Goal: Information Seeking & Learning: Learn about a topic

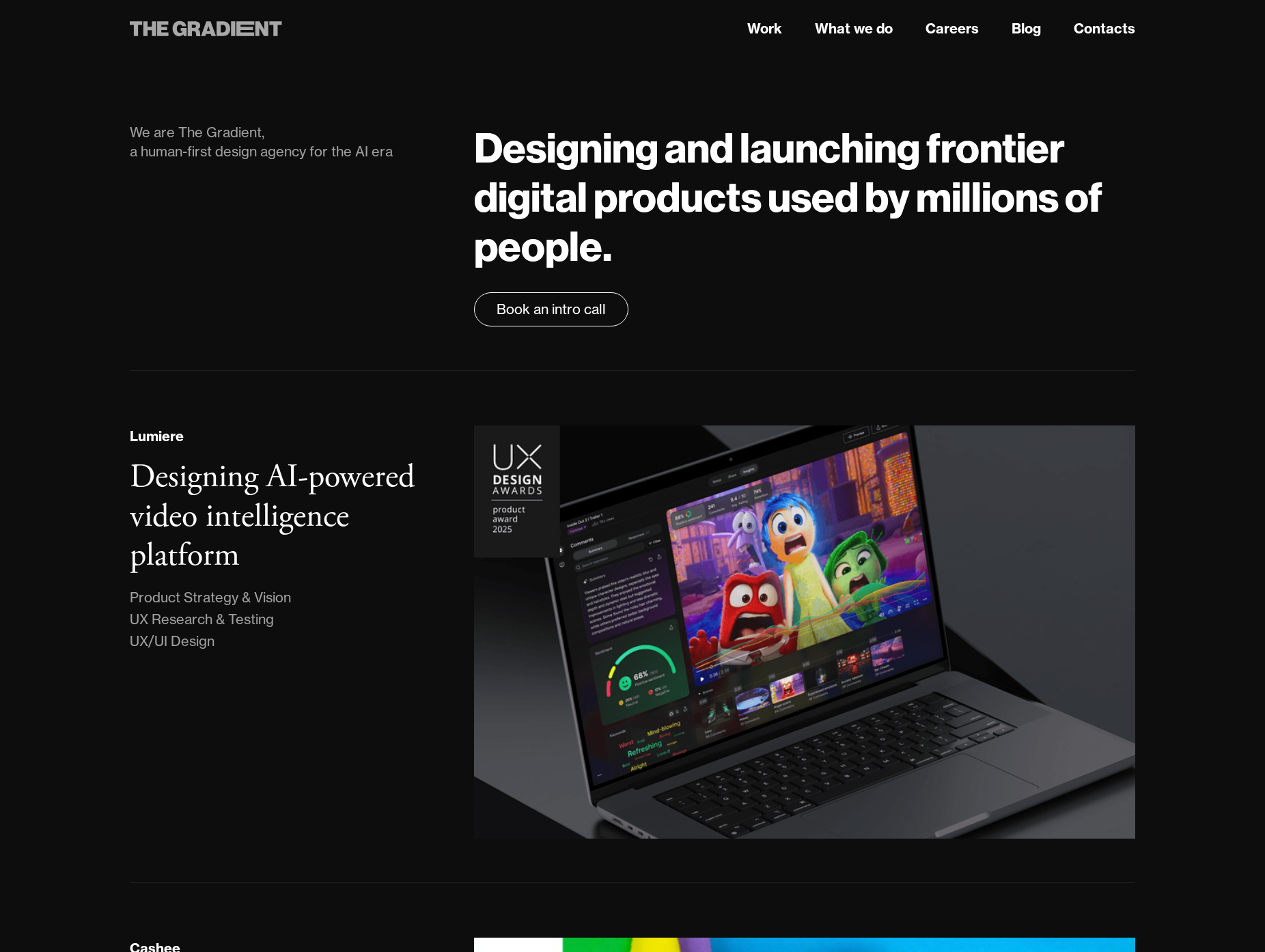
click at [218, 26] on icon at bounding box center [223, 29] width 13 height 15
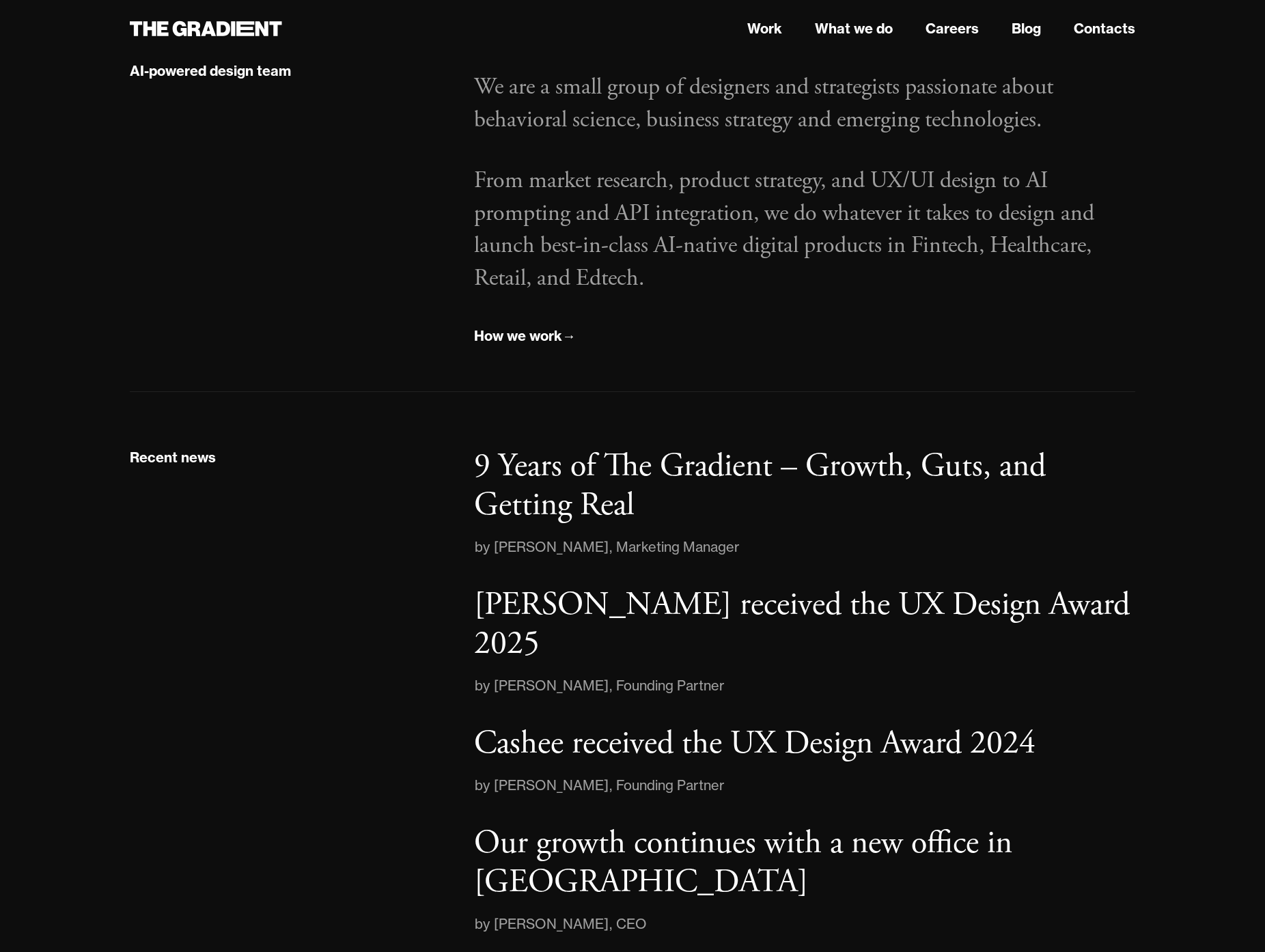
scroll to position [1665, 0]
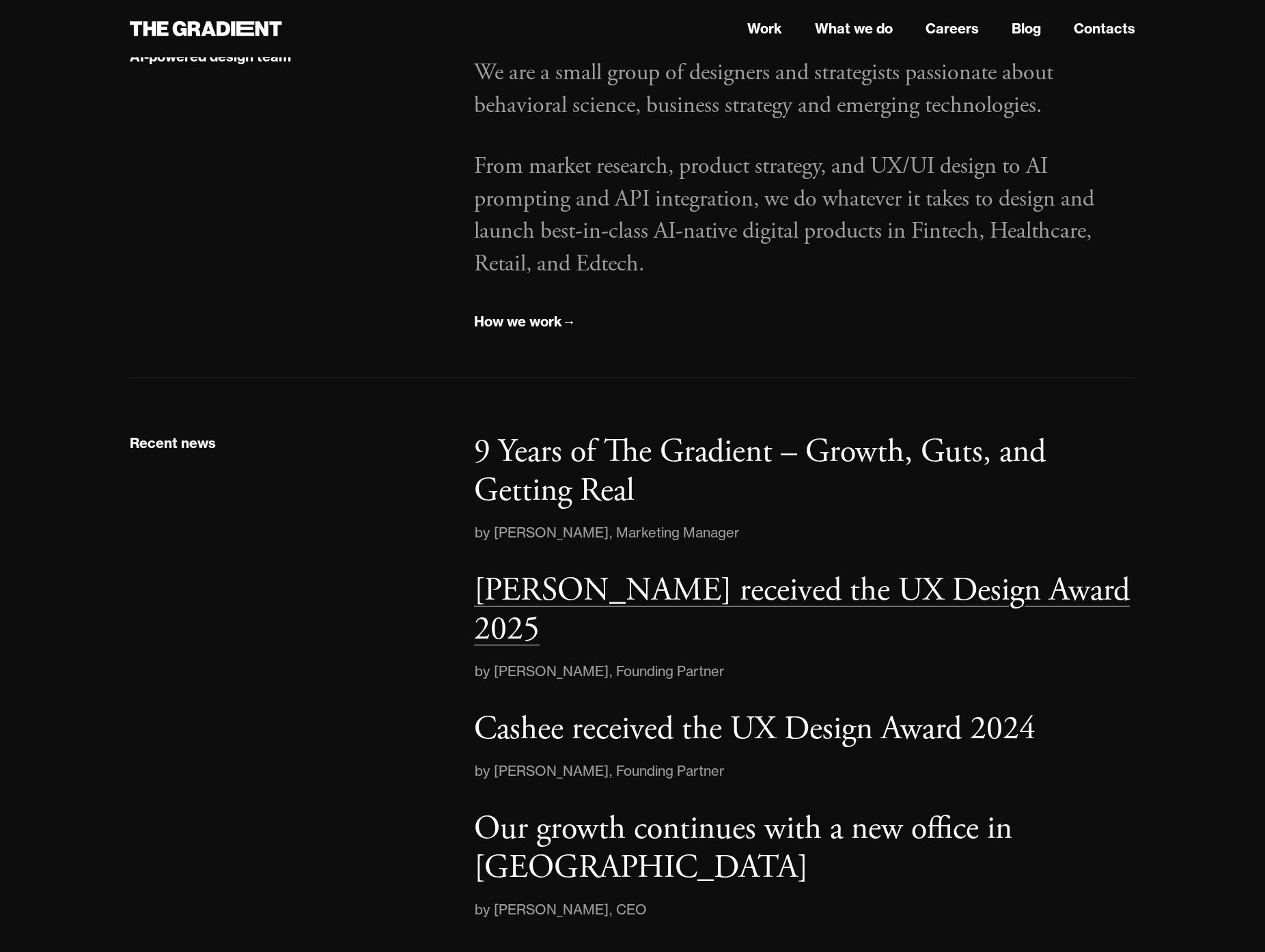
click at [721, 602] on p "Lumiere received the UX Design Award 2025" at bounding box center [801, 609] width 655 height 81
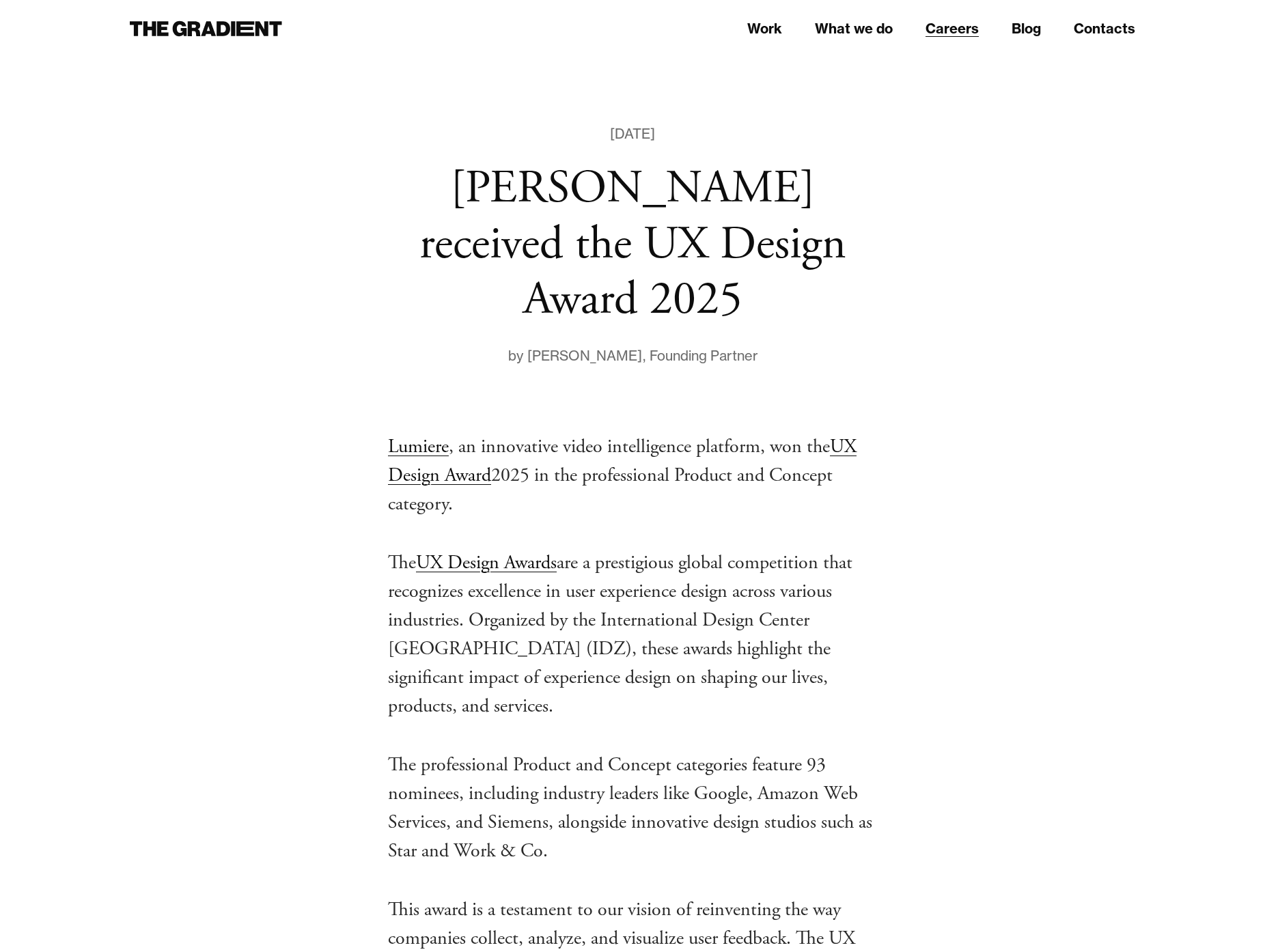
click at [961, 23] on link "Careers" at bounding box center [951, 29] width 53 height 21
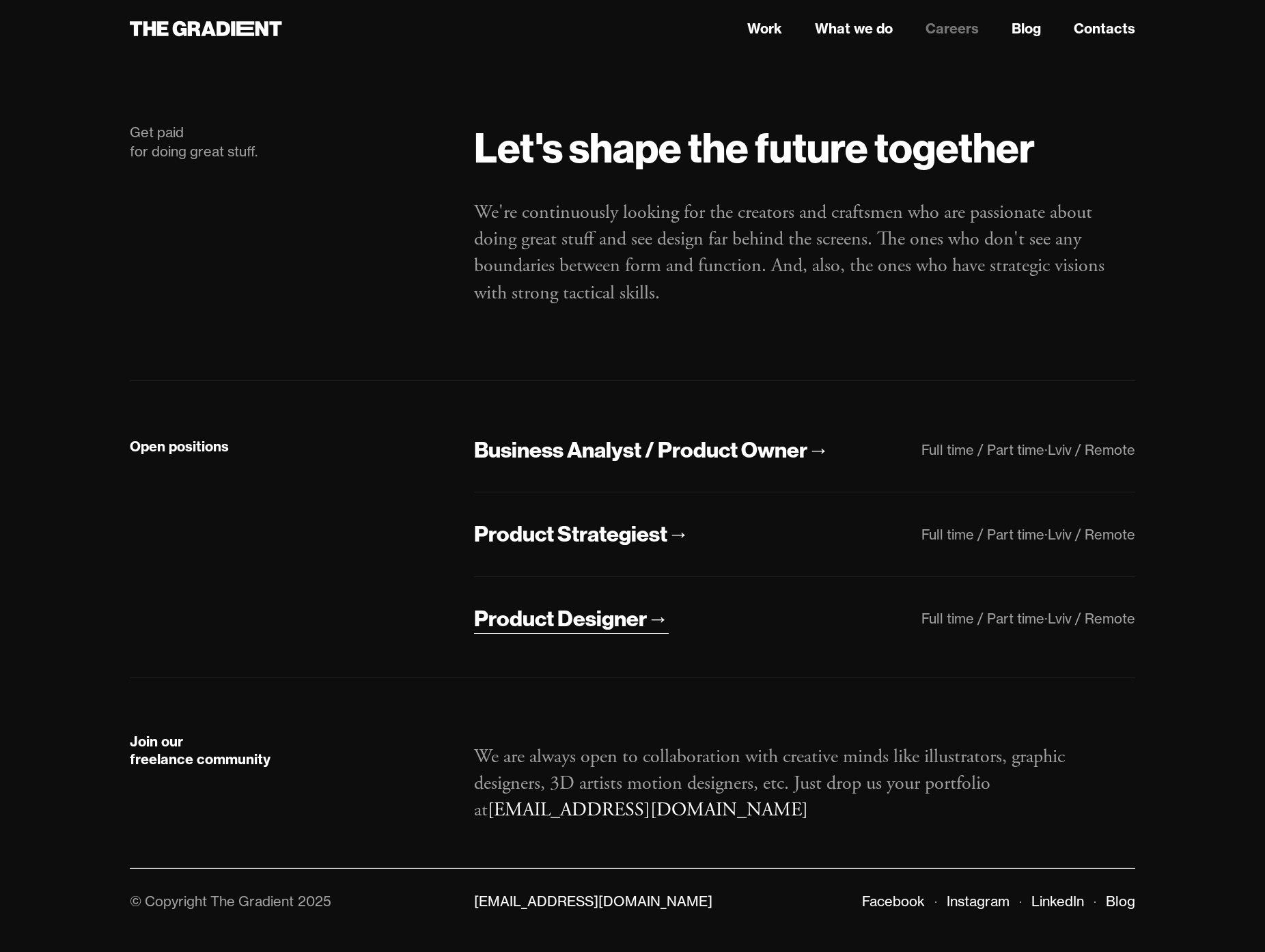
click at [620, 611] on div "Product Designer" at bounding box center [560, 618] width 173 height 29
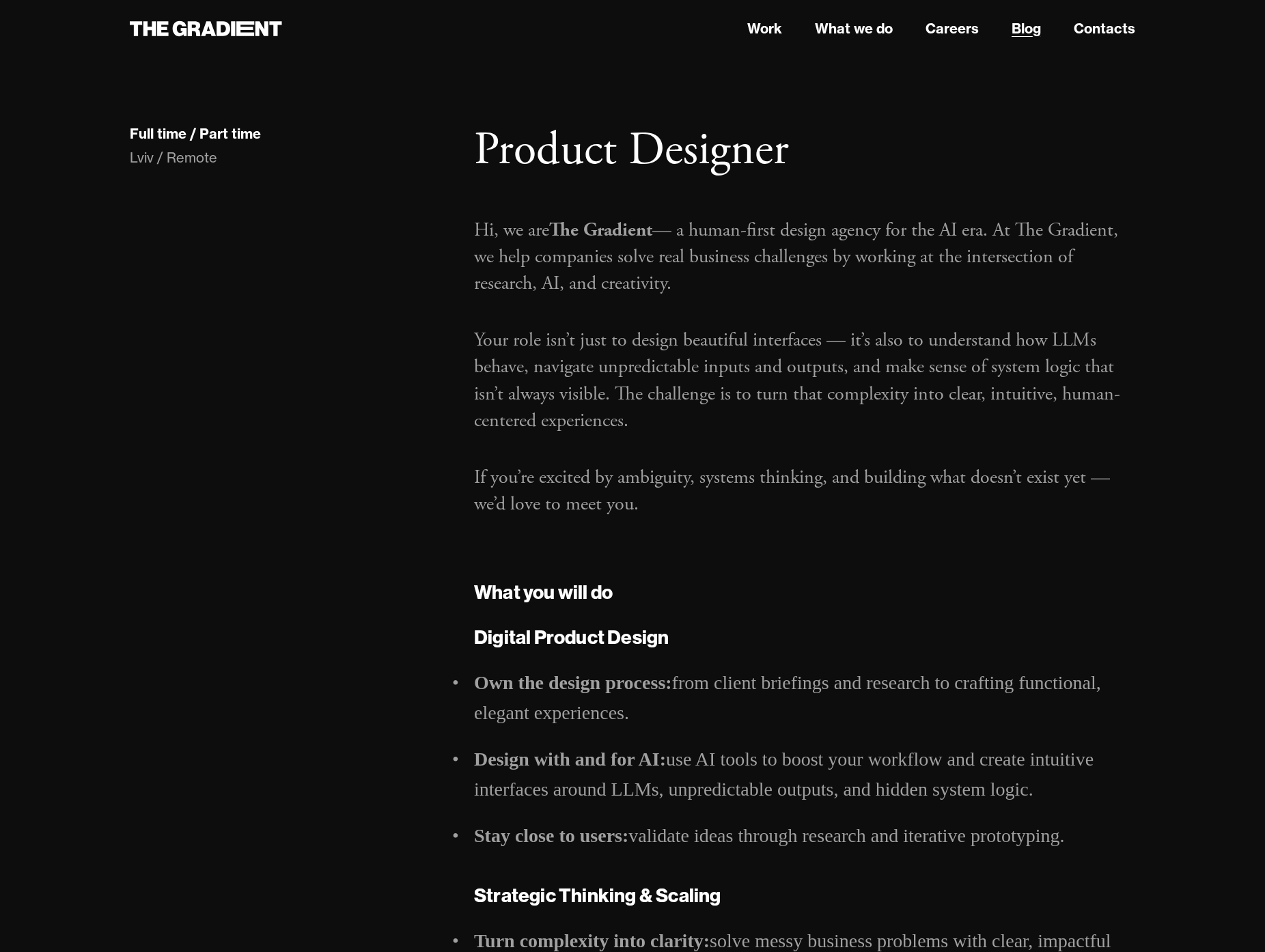
click at [1019, 23] on link "Blog" at bounding box center [1026, 29] width 30 height 21
